Goal: Book appointment/travel/reservation

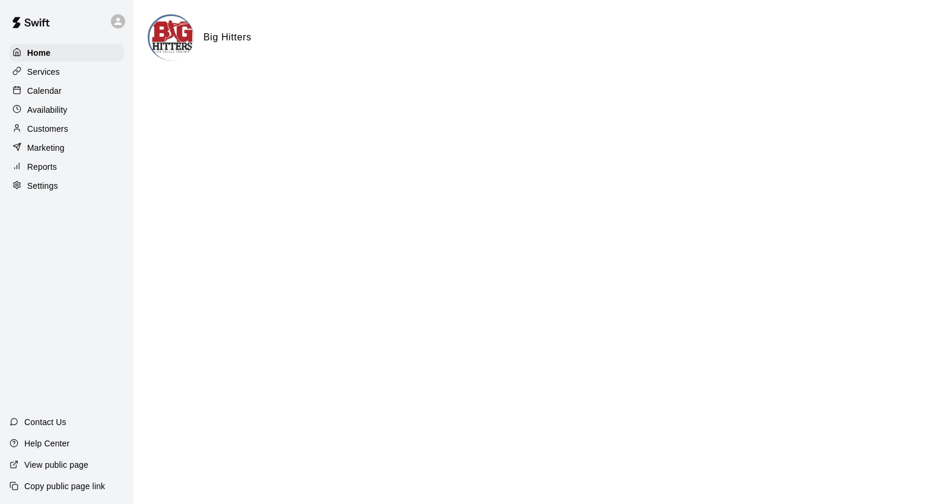
click at [45, 82] on div "Home Services Calendar Availability Customers Marketing Reports Settings" at bounding box center [67, 119] width 134 height 153
click at [43, 94] on p "Calendar" at bounding box center [44, 91] width 34 height 12
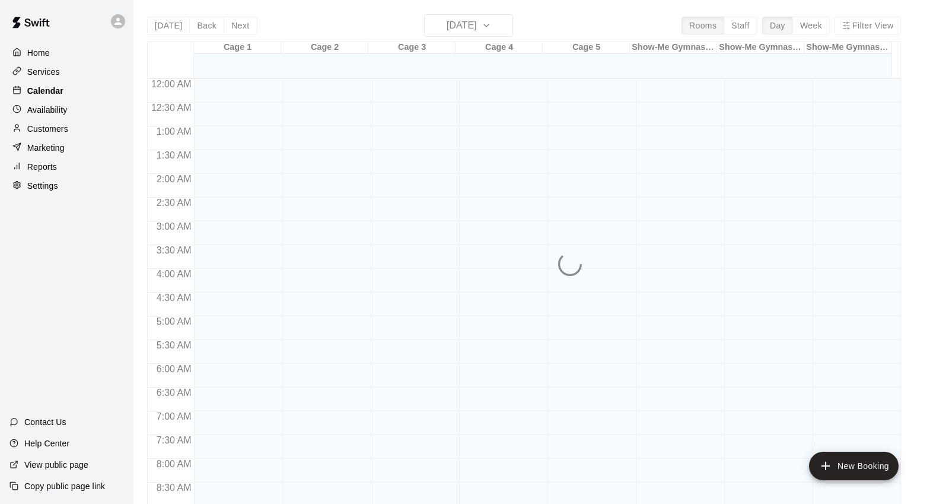
scroll to position [666, 0]
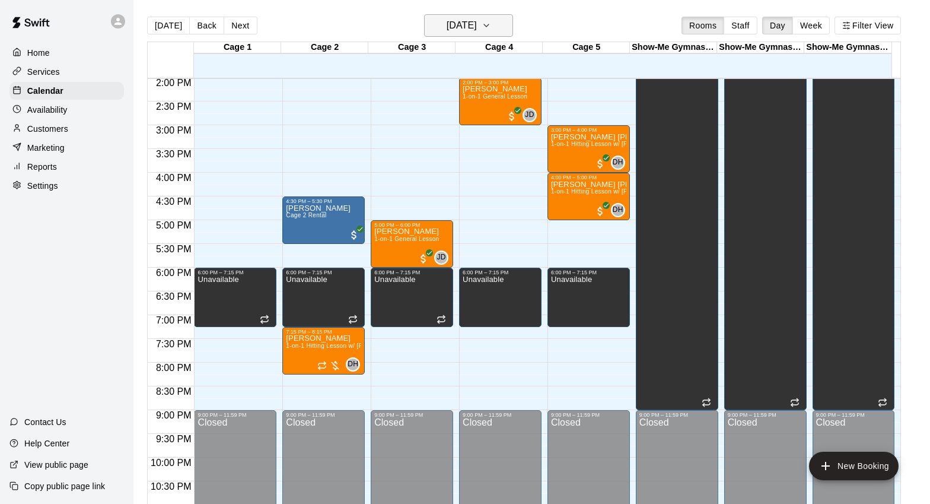
click at [491, 26] on icon "button" at bounding box center [486, 25] width 9 height 14
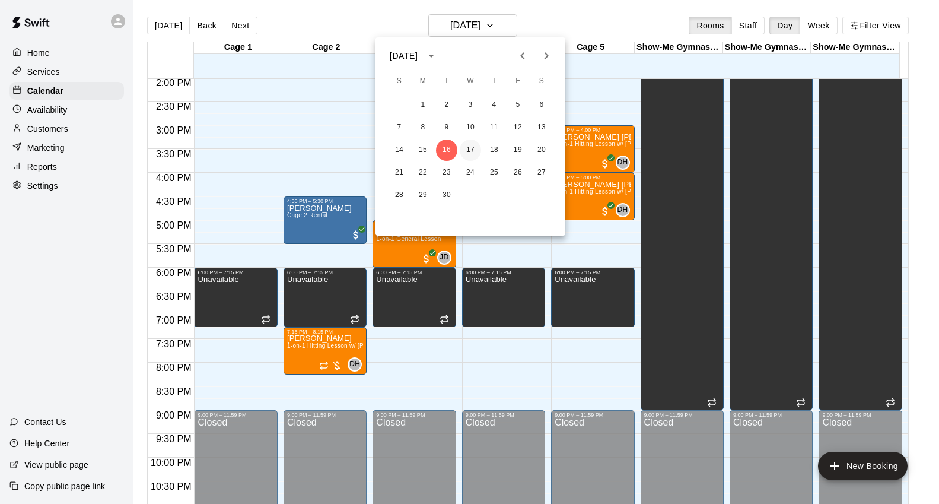
click at [469, 151] on button "17" at bounding box center [470, 149] width 21 height 21
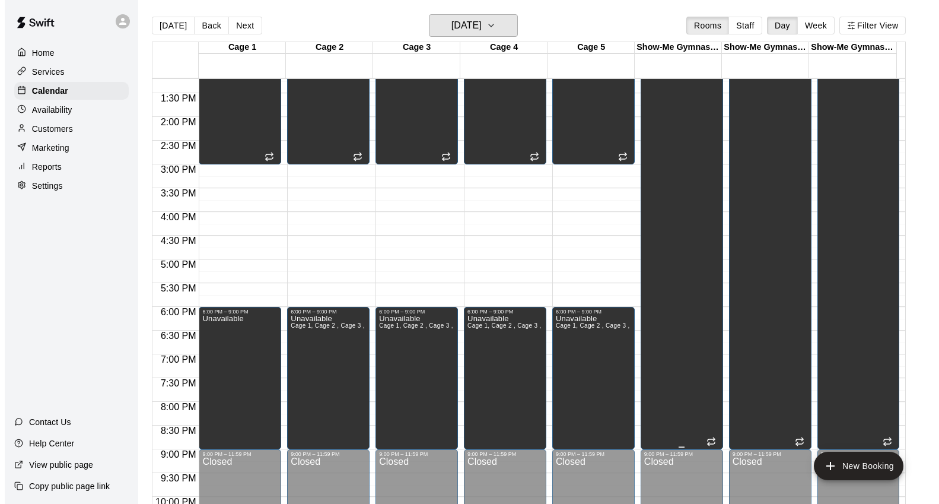
scroll to position [628, 0]
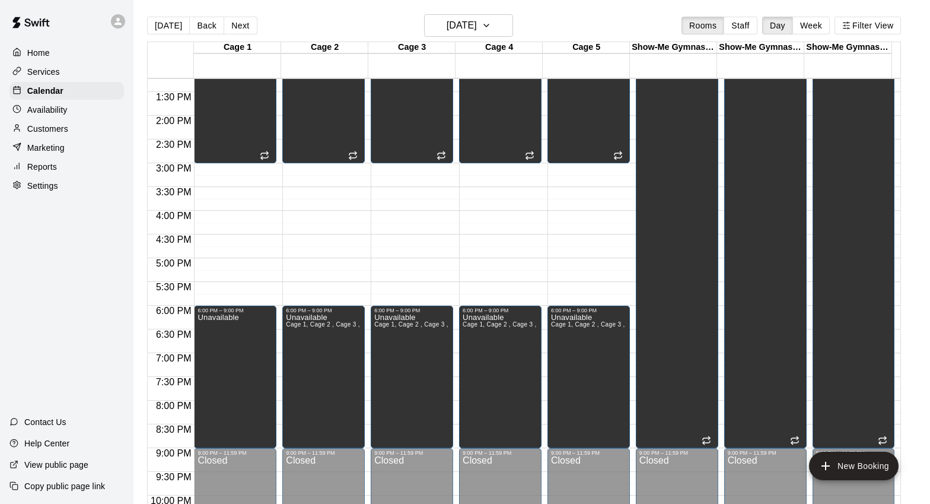
click at [585, 263] on div "12:00 AM – 6:30 AM Closed 6:30 AM – 3:00 PM Unavailable Cage 1, Cage 2 , Cage 3…" at bounding box center [589, 20] width 82 height 1139
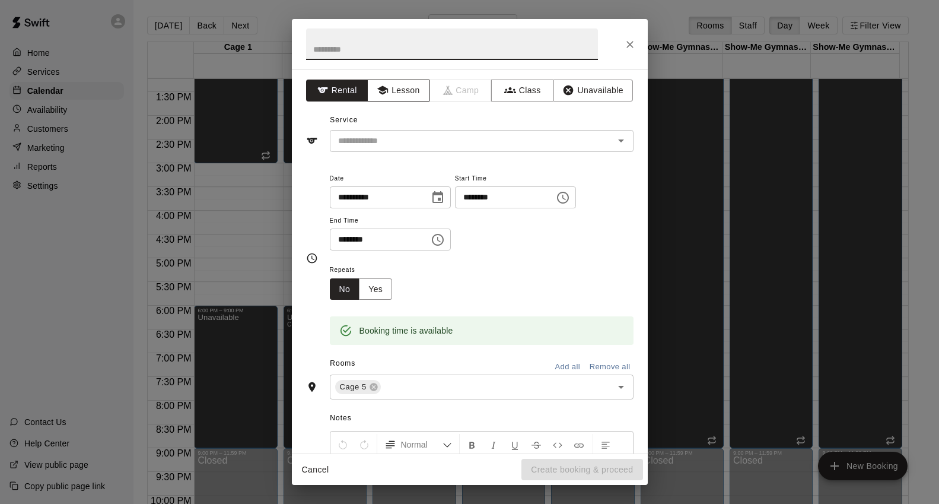
click at [406, 87] on button "Lesson" at bounding box center [398, 91] width 62 height 22
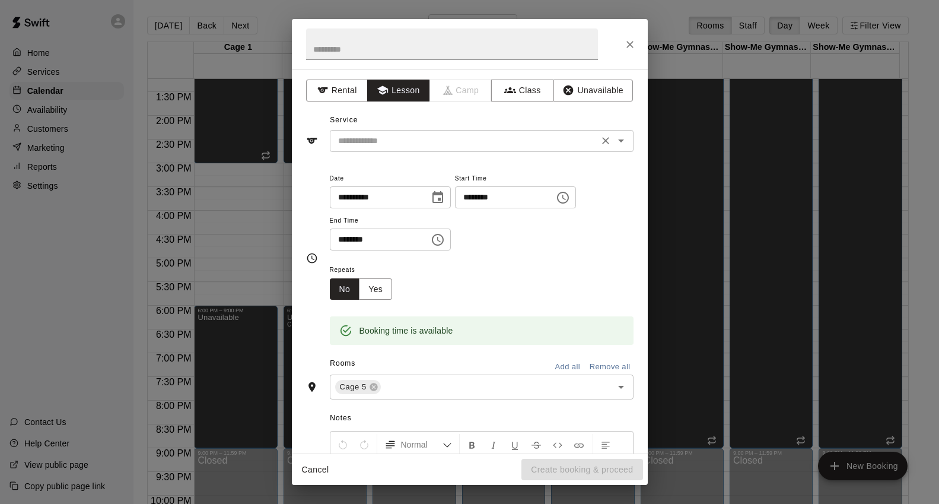
click at [435, 145] on input "text" at bounding box center [464, 141] width 262 height 15
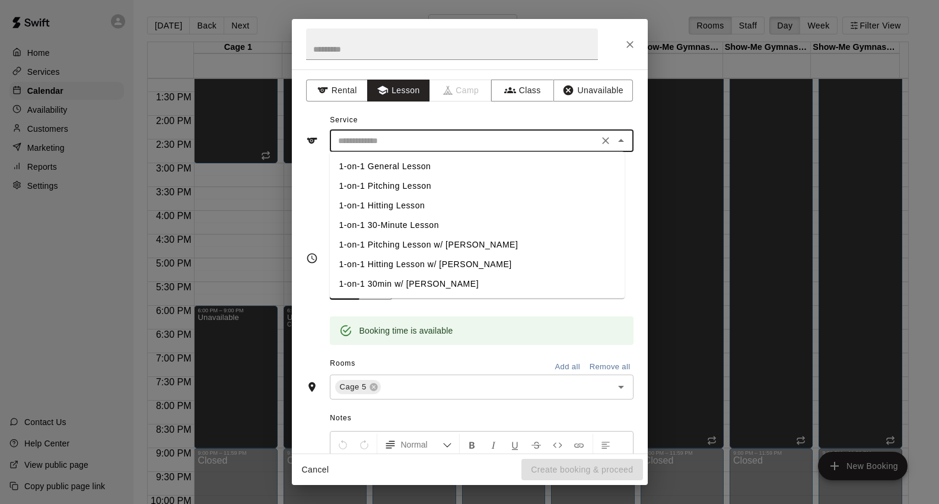
click at [425, 182] on li "1-on-1 Pitching Lesson" at bounding box center [477, 186] width 295 height 20
type input "**********"
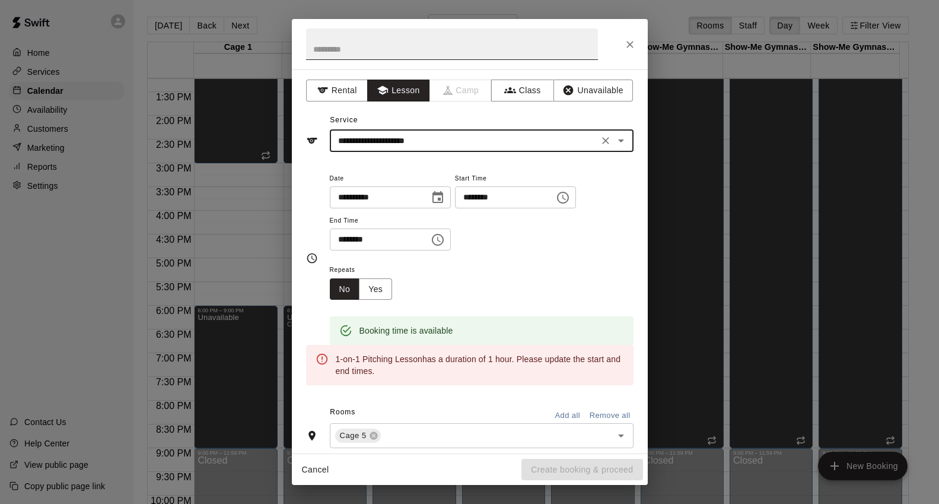
click at [399, 52] on input "text" at bounding box center [452, 43] width 292 height 31
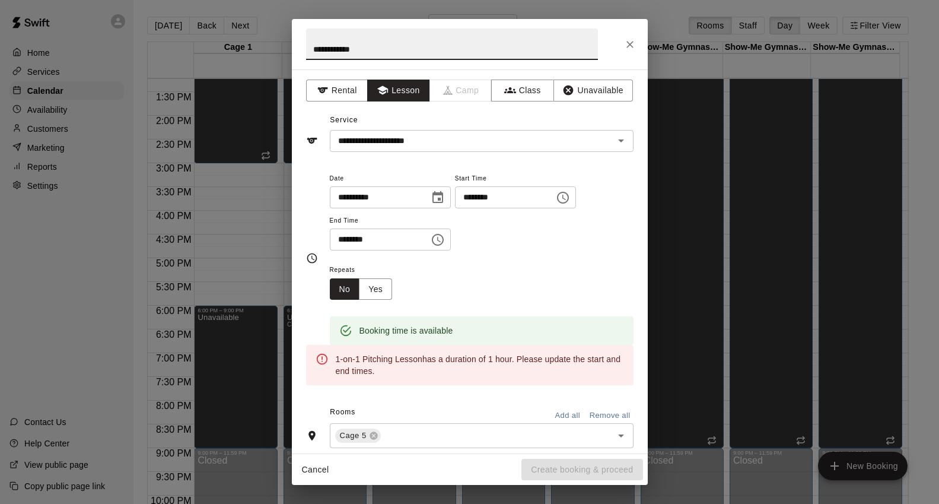
type input "**********"
click at [441, 240] on icon "Choose time, selected time is 5:30 PM" at bounding box center [438, 240] width 14 height 14
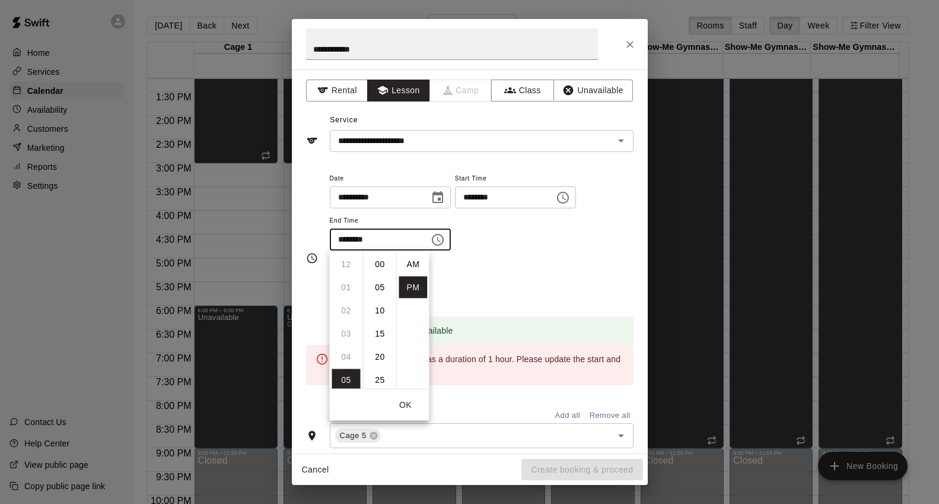
scroll to position [21, 0]
click at [346, 290] on li "06" at bounding box center [346, 287] width 28 height 22
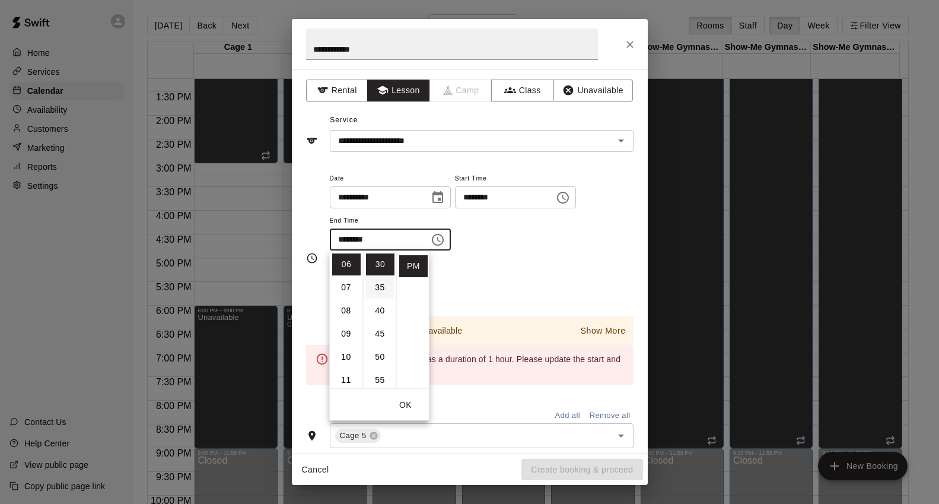
scroll to position [0, 0]
click at [377, 268] on li "00" at bounding box center [380, 264] width 28 height 22
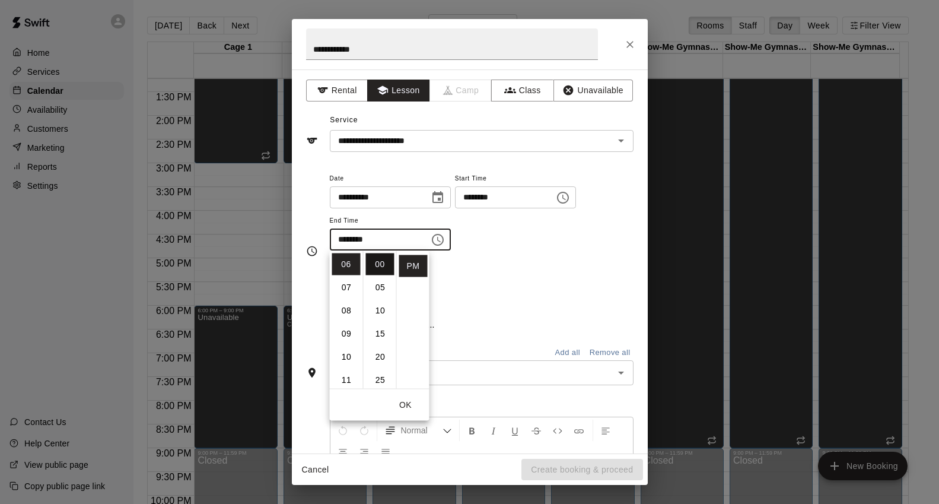
type input "********"
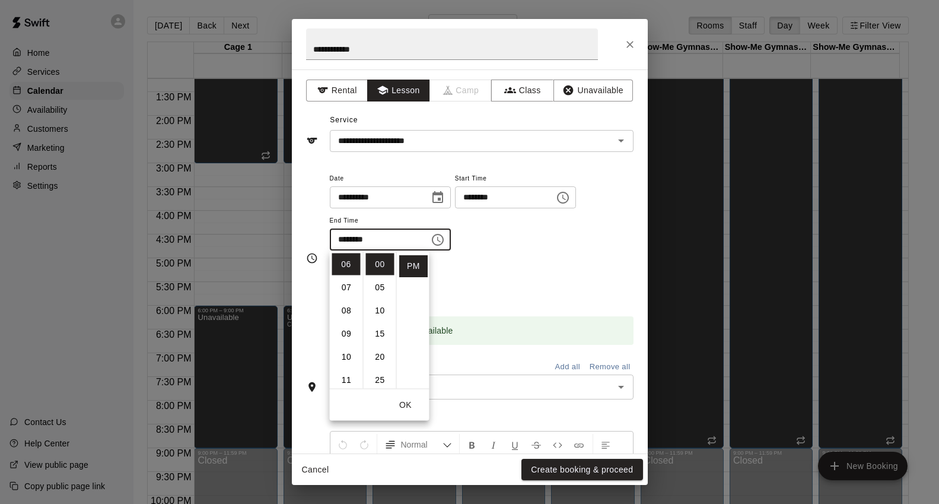
click at [571, 276] on div "Repeats No Yes" at bounding box center [482, 280] width 304 height 37
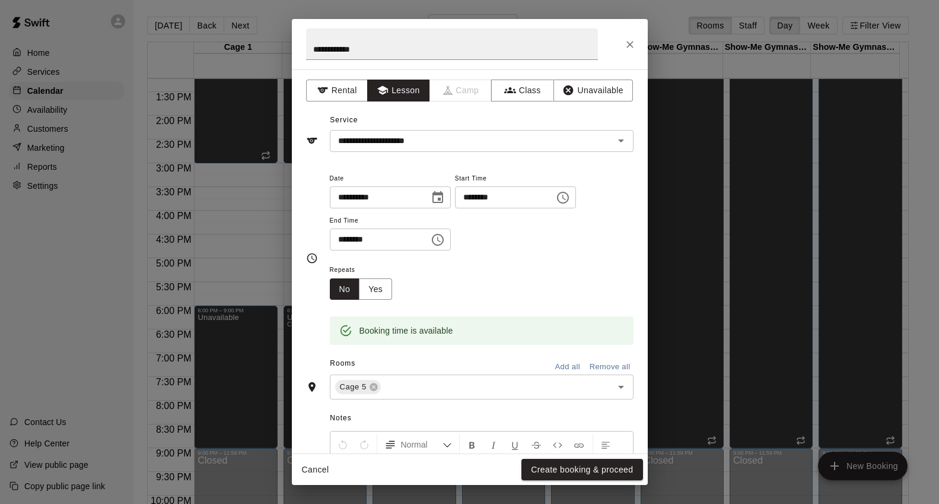
scroll to position [138, 0]
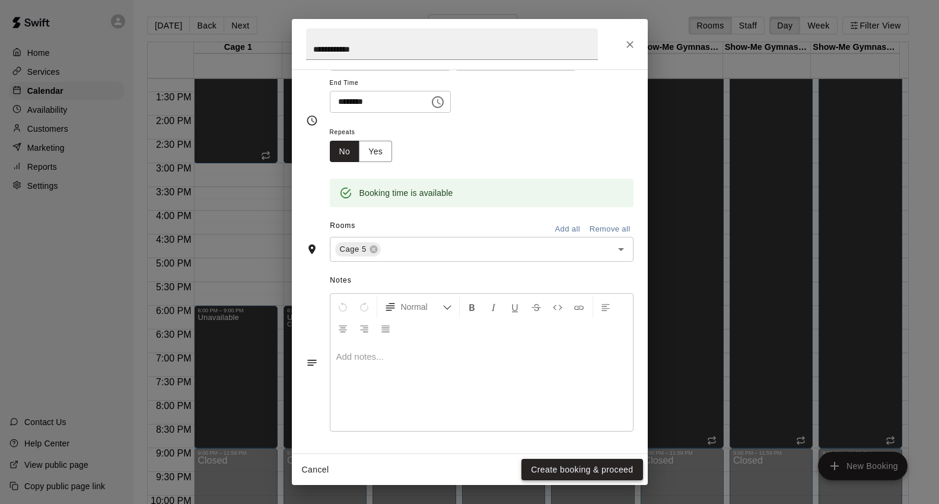
click at [572, 471] on button "Create booking & proceed" at bounding box center [582, 470] width 121 height 22
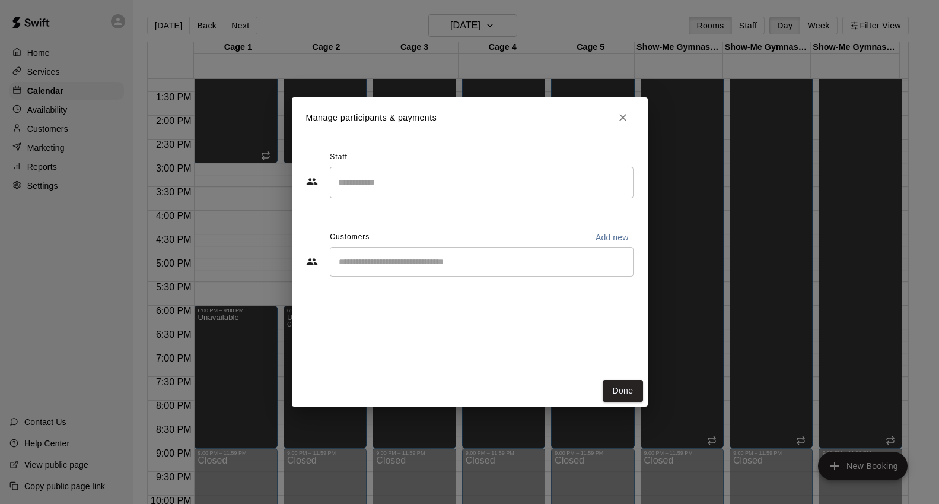
click at [462, 180] on input "Search staff" at bounding box center [481, 182] width 293 height 21
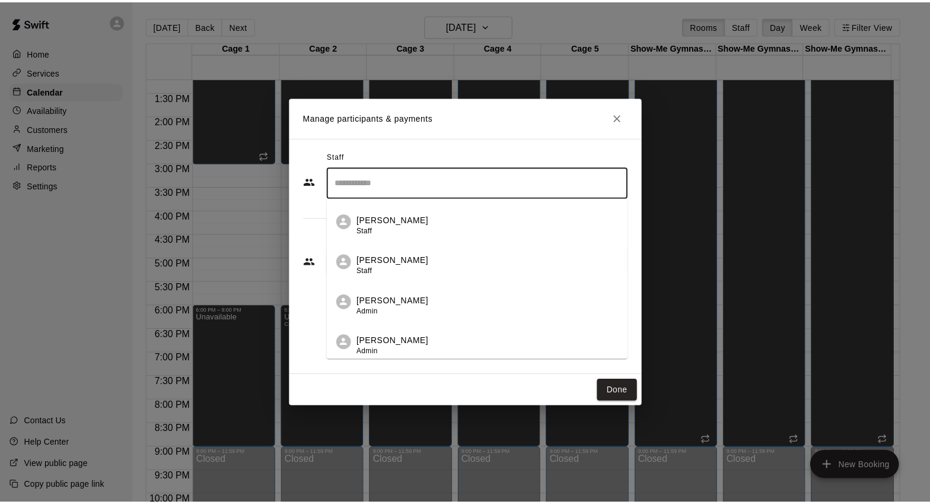
scroll to position [159, 0]
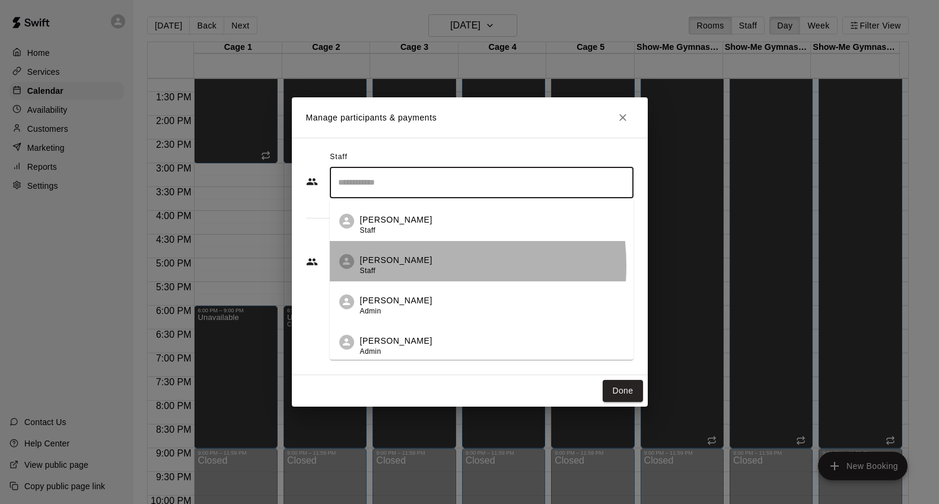
click at [396, 265] on p "[PERSON_NAME]" at bounding box center [396, 260] width 72 height 12
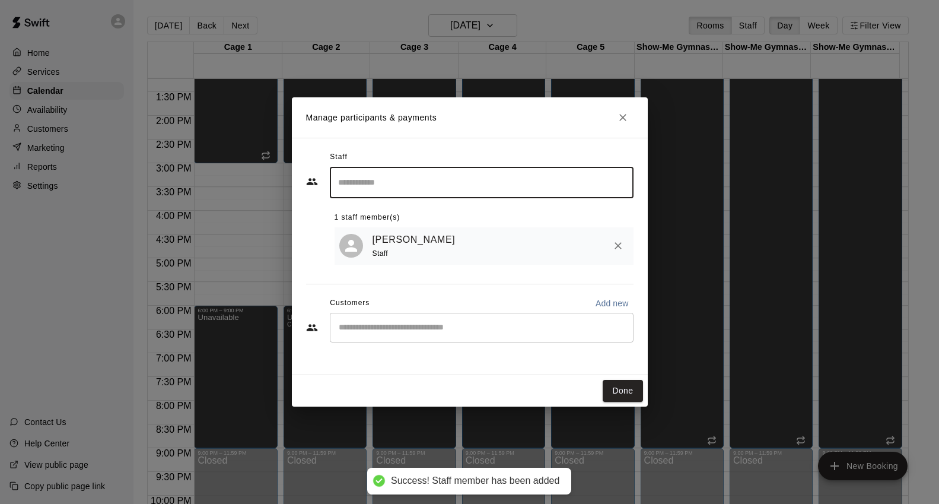
click at [444, 320] on div "​" at bounding box center [482, 328] width 304 height 30
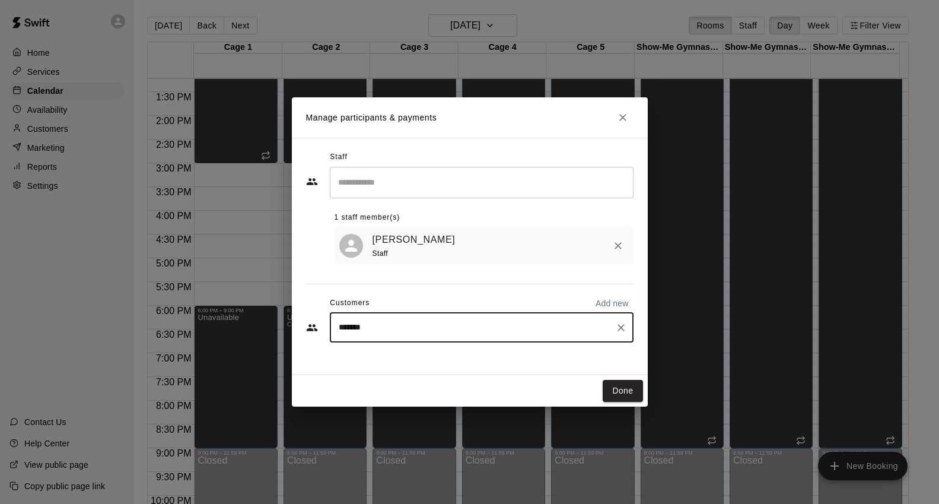
type input "********"
click at [439, 367] on span "[EMAIL_ADDRESS][DOMAIN_NAME]" at bounding box center [427, 369] width 128 height 8
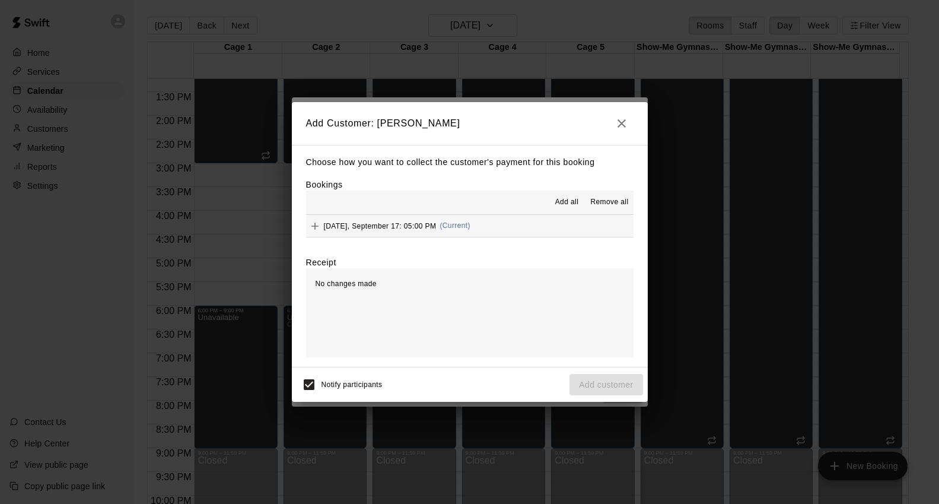
click at [559, 206] on span "Add all" at bounding box center [567, 202] width 24 height 12
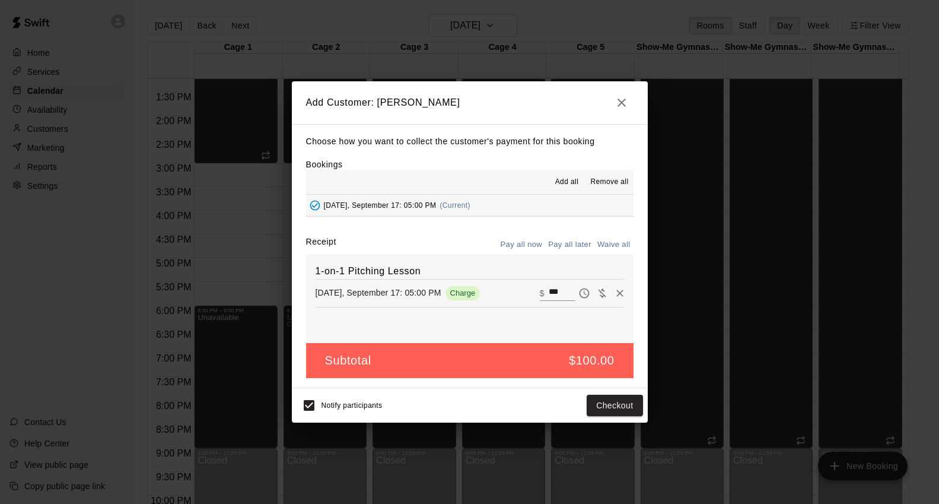
click at [481, 293] on span "Charge" at bounding box center [463, 292] width 35 height 9
click at [580, 294] on icon "Pay later" at bounding box center [584, 293] width 10 height 10
click at [614, 412] on button "Add customer" at bounding box center [606, 406] width 73 height 22
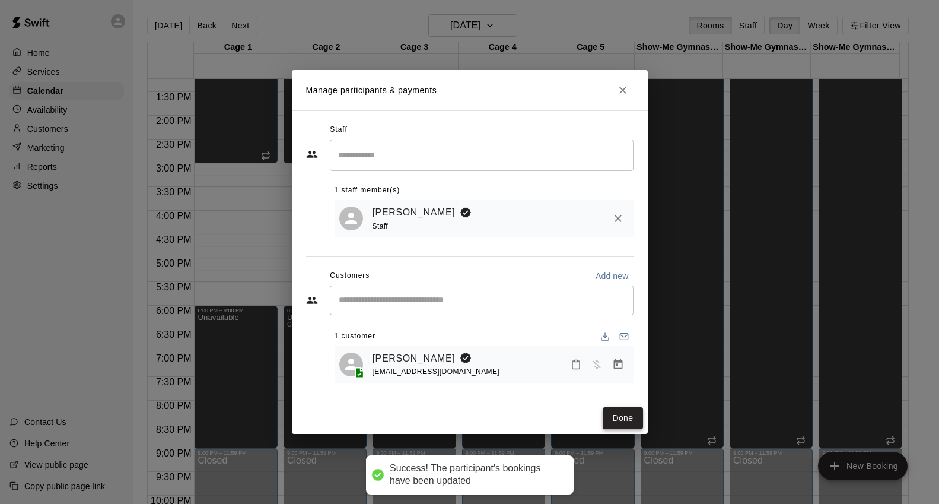
click at [624, 415] on button "Done" at bounding box center [623, 418] width 40 height 22
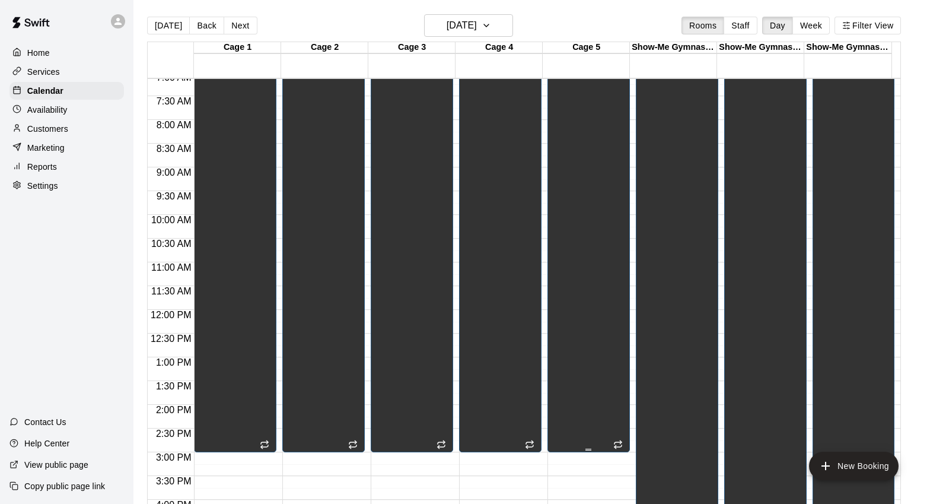
scroll to position [335, 0]
